Goal: Find specific page/section: Find specific page/section

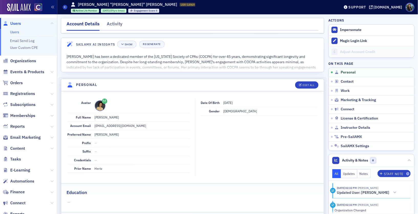
click at [52, 82] on icon at bounding box center [51, 82] width 3 height 3
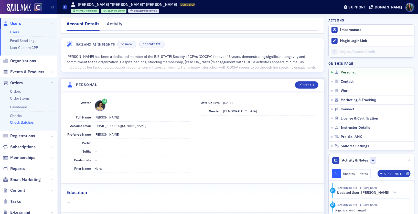
click at [17, 121] on link "Check Batches" at bounding box center [22, 122] width 24 height 5
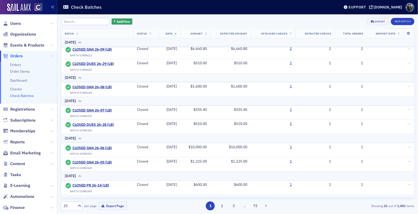
scroll to position [349, 0]
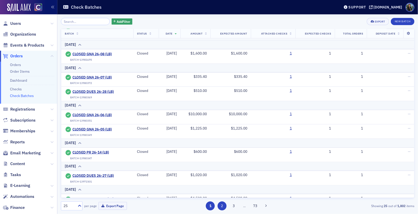
click at [222, 204] on button "2" at bounding box center [221, 205] width 9 height 9
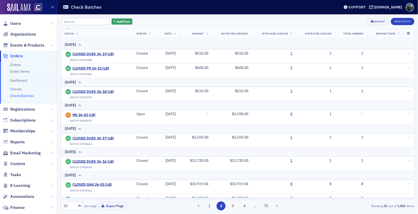
scroll to position [185, 0]
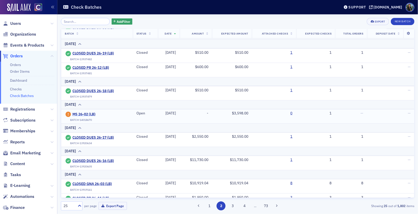
click at [89, 112] on span "MS 26-02 (LB)" at bounding box center [95, 114] width 47 height 5
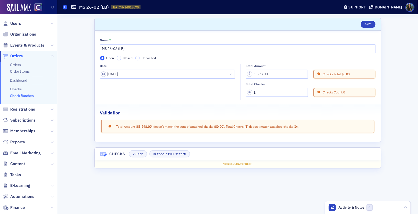
click at [64, 7] on icon at bounding box center [65, 7] width 2 height 2
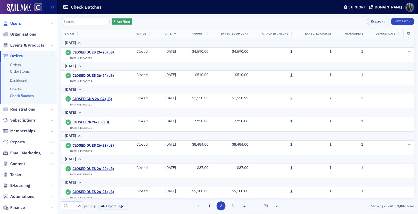
click at [15, 23] on span "Users" at bounding box center [15, 24] width 11 height 6
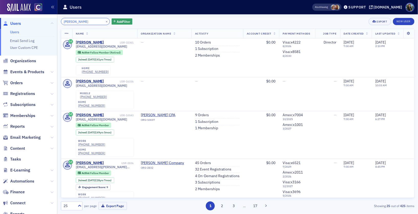
type input "[PERSON_NAME]"
click at [89, 42] on div "[PERSON_NAME]" at bounding box center [90, 42] width 28 height 5
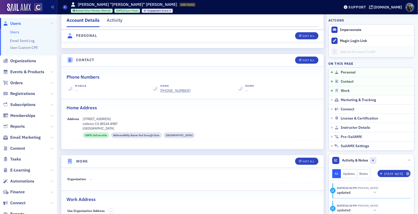
scroll to position [181, 0]
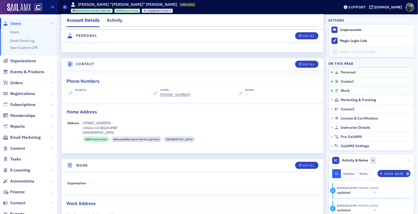
click at [115, 19] on div "Activity" at bounding box center [115, 21] width 16 height 9
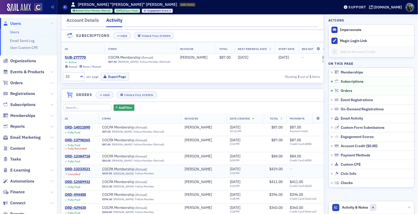
scroll to position [77, 0]
